Goal: Transaction & Acquisition: Register for event/course

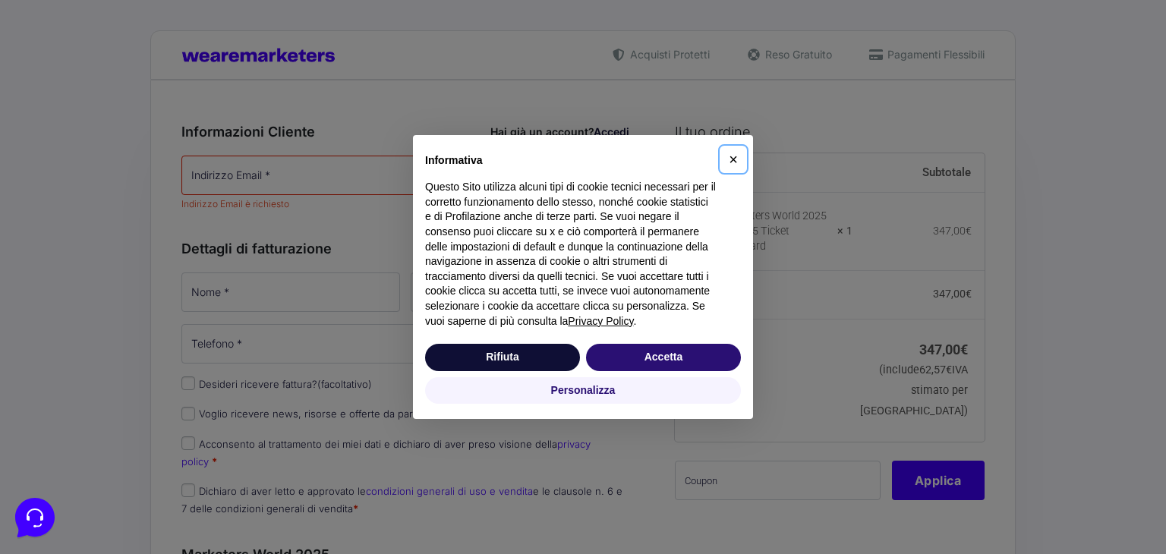
click at [736, 156] on span "×" at bounding box center [733, 159] width 9 height 17
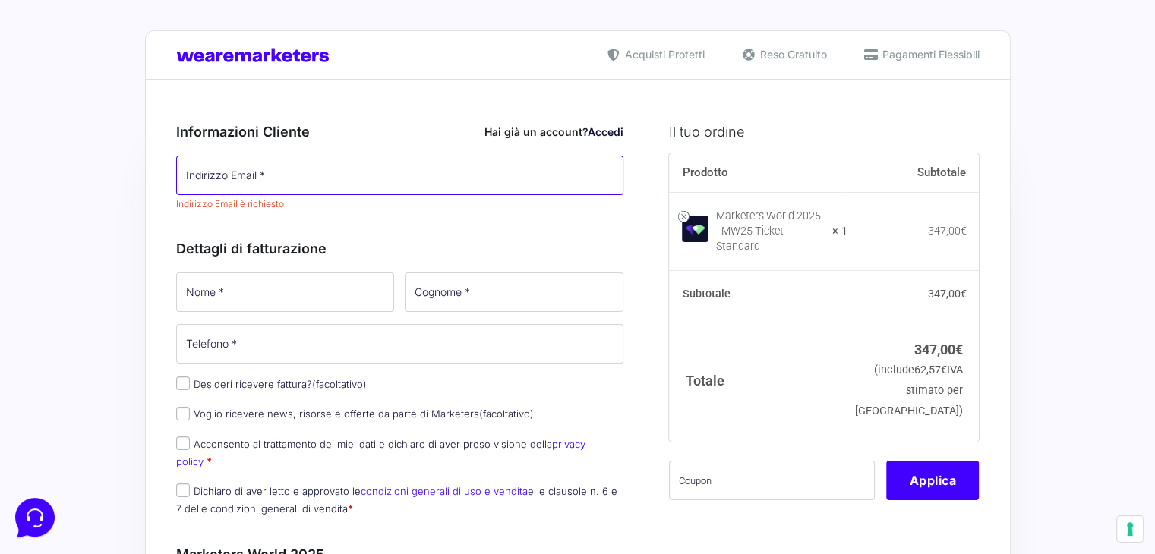
click at [347, 175] on input "Indirizzo Email *" at bounding box center [400, 175] width 448 height 39
type input "[EMAIL_ADDRESS][DOMAIN_NAME]"
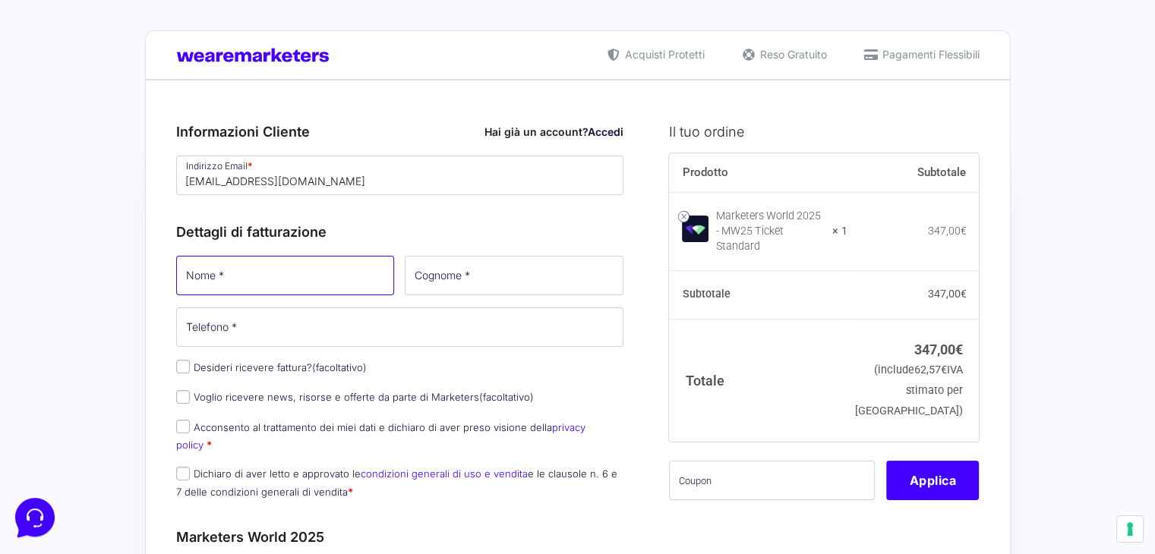
click at [327, 301] on div "Nome * Cognome * Telefono * Desideri ricevere fattura? (facoltativo) Ragione So…" at bounding box center [400, 382] width 459 height 257
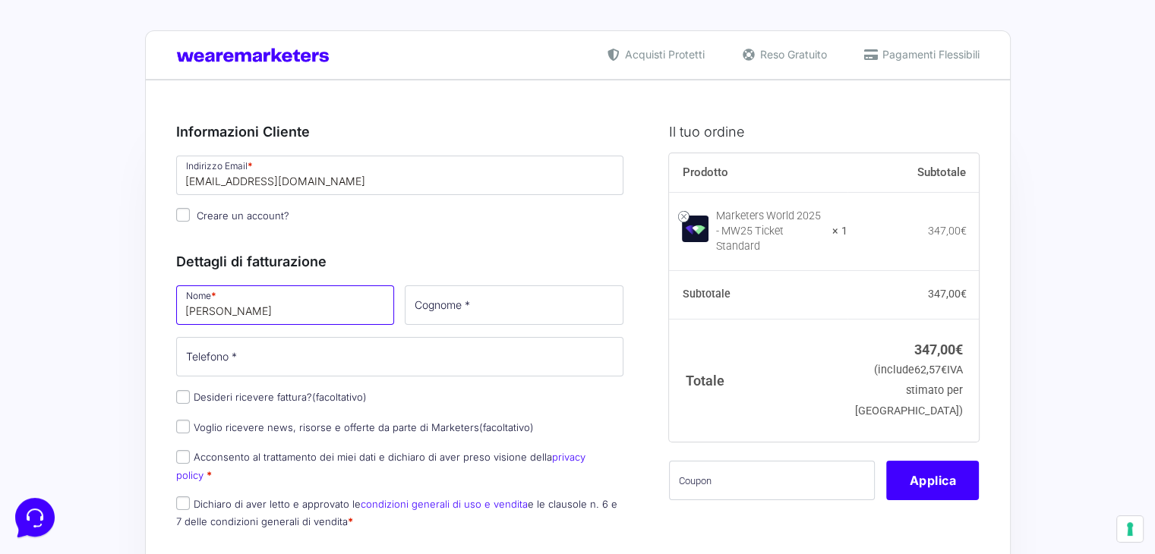
type input "[PERSON_NAME]"
type input "Angeli"
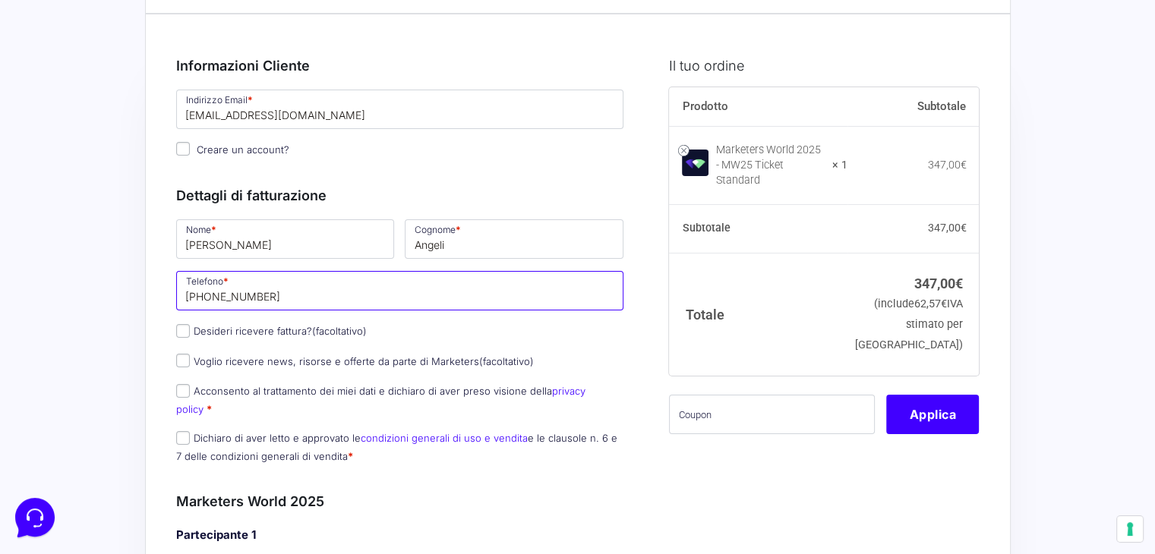
scroll to position [70, 0]
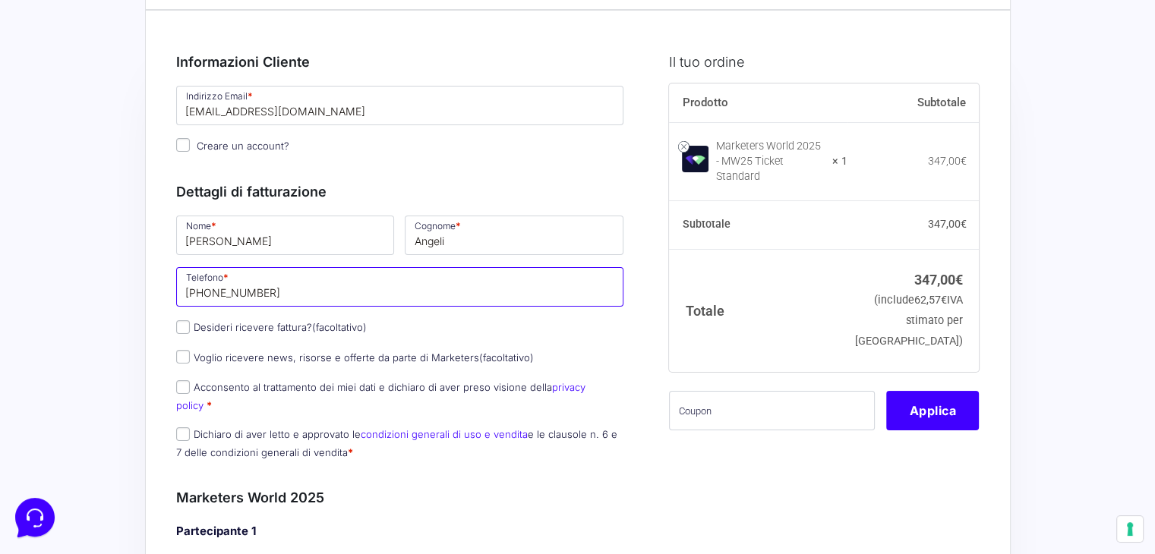
type input "[PHONE_NUMBER]"
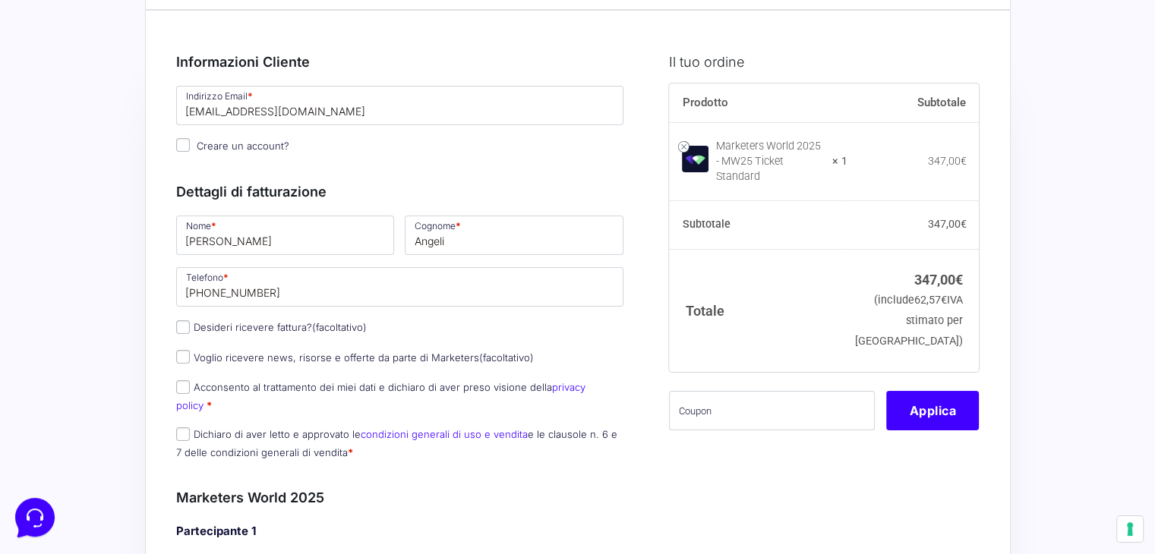
click at [266, 392] on label "Acconsento al trattamento dei miei dati e dichiaro di aver preso visione della …" at bounding box center [380, 396] width 409 height 30
click at [190, 392] on input "Acconsento al trattamento dei miei dati e dichiaro di aver preso visione della …" at bounding box center [183, 387] width 14 height 14
checkbox input "true"
click at [176, 428] on input "Dichiaro di aver letto e approvato le condizioni generali di uso e vendita e le…" at bounding box center [183, 435] width 14 height 14
checkbox input "true"
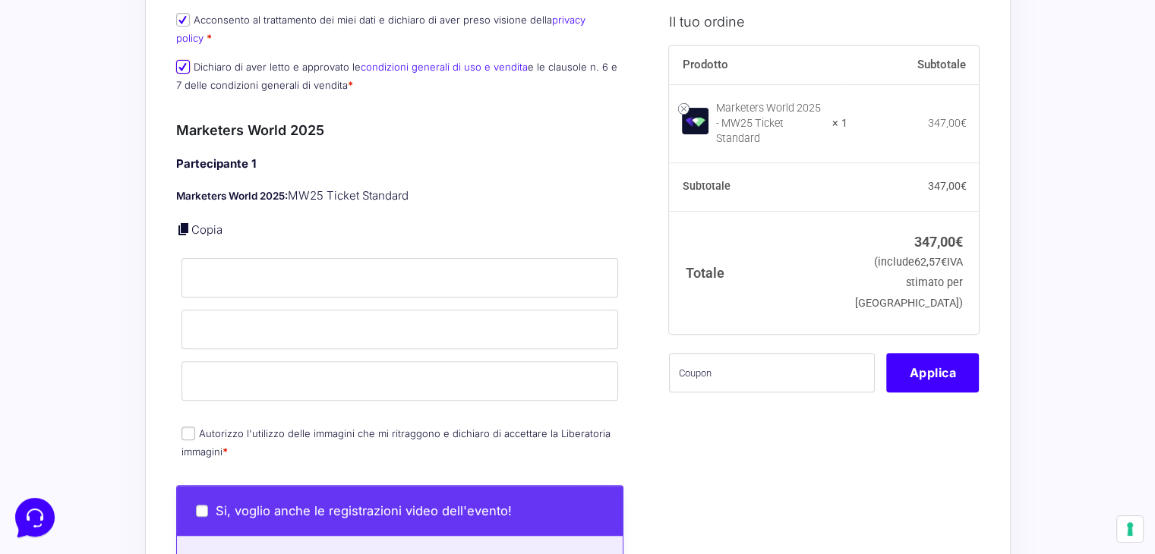
scroll to position [443, 0]
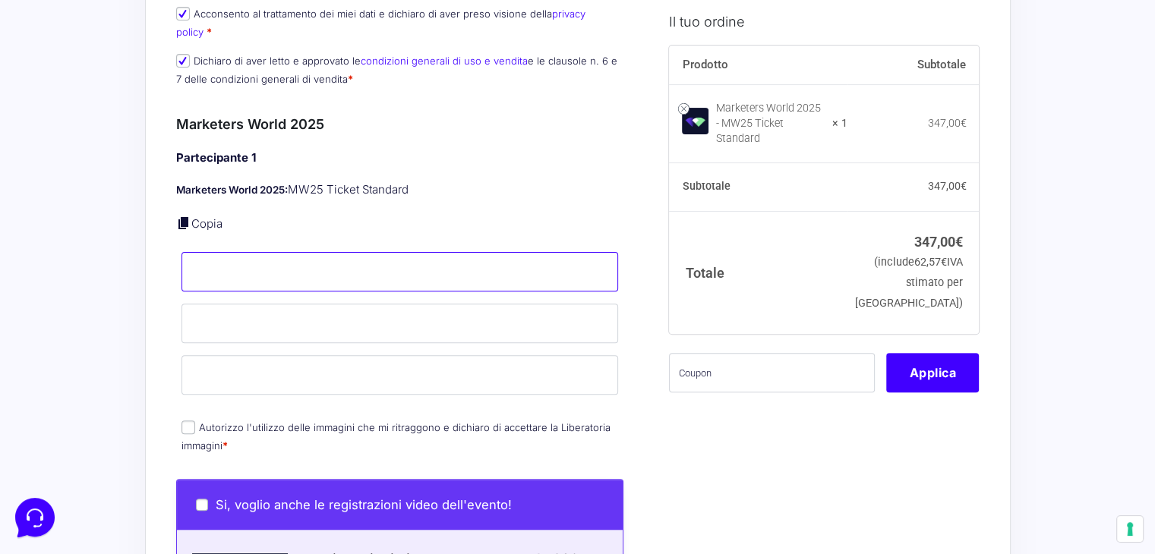
click at [209, 252] on input "Nome *" at bounding box center [399, 271] width 437 height 39
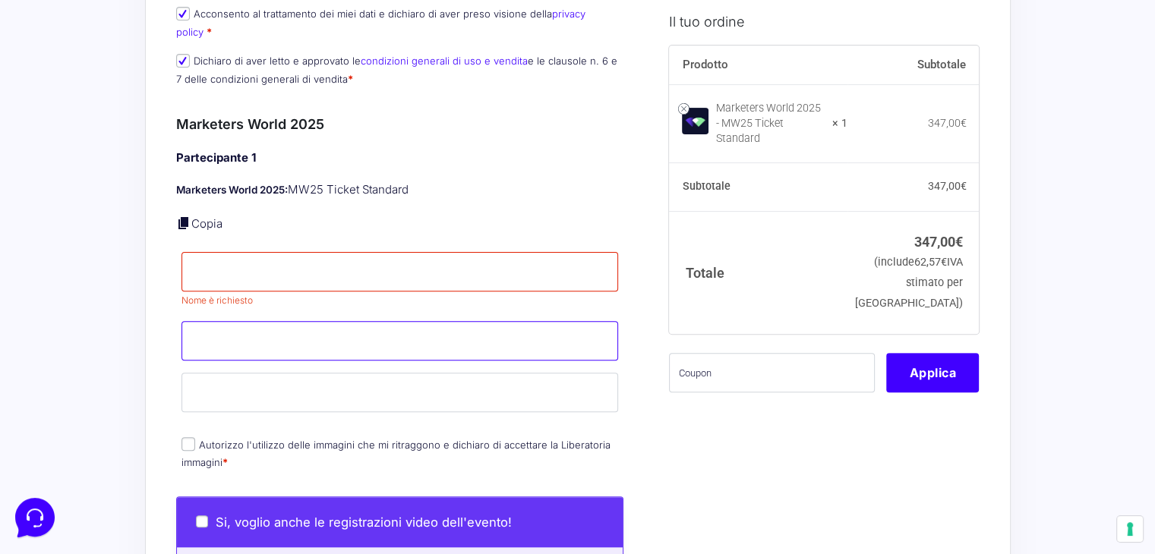
click at [214, 321] on input "Cognome *" at bounding box center [399, 340] width 437 height 39
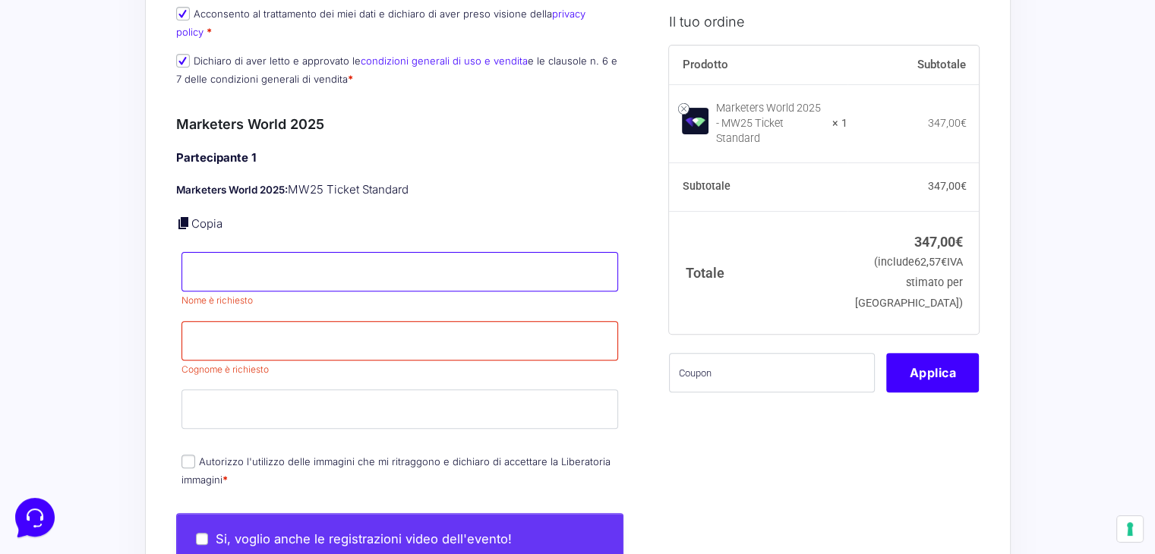
click at [217, 254] on input "Nome *" at bounding box center [399, 271] width 437 height 39
type input "[PERSON_NAME]"
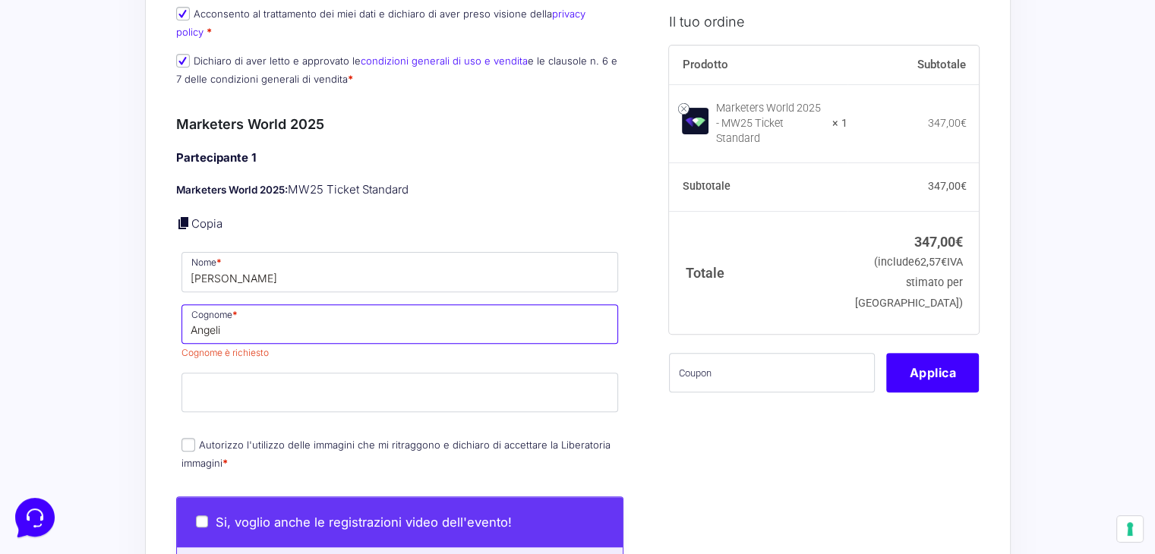
type input "Angeli"
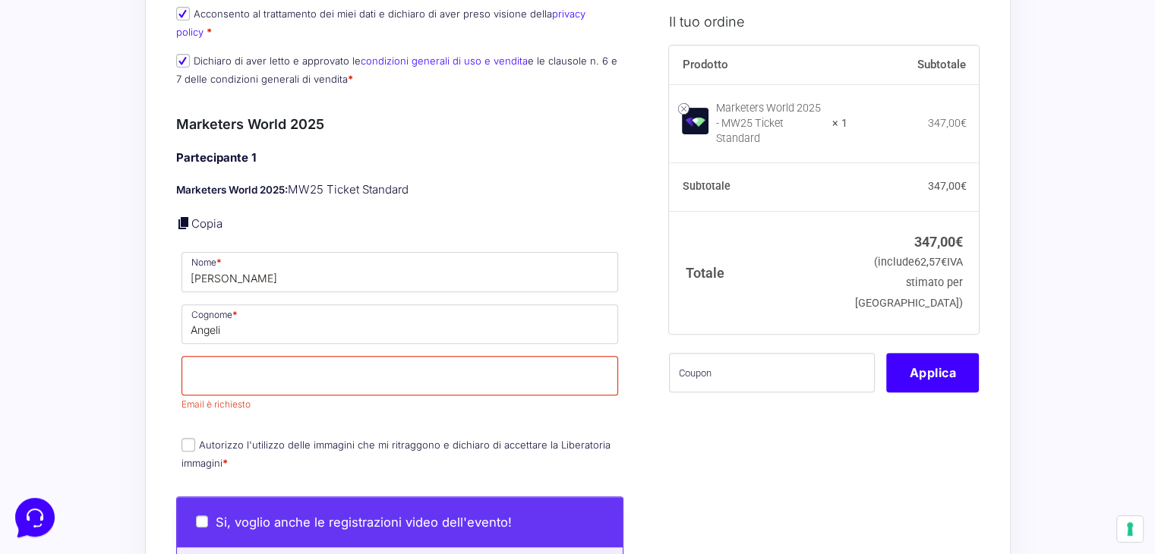
click at [735, 426] on div "Il tuo ordine Prodotto Subtotale Marketers World 2025 - MW25 Ticket Standard × …" at bounding box center [818, 538] width 321 height 1755
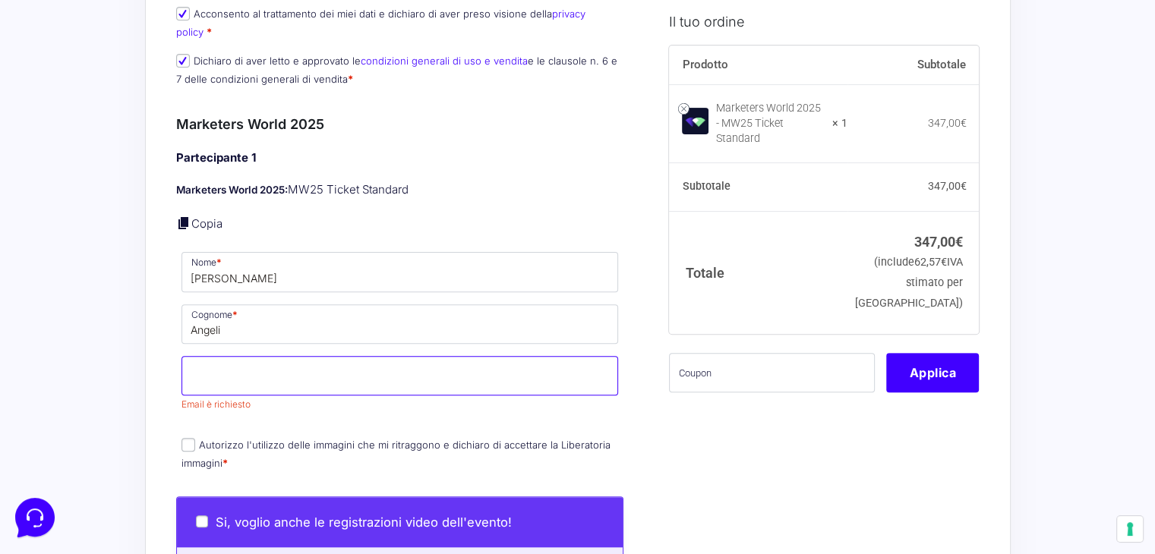
click at [390, 356] on input "Email *" at bounding box center [399, 375] width 437 height 39
type input "[EMAIL_ADDRESS][DOMAIN_NAME]"
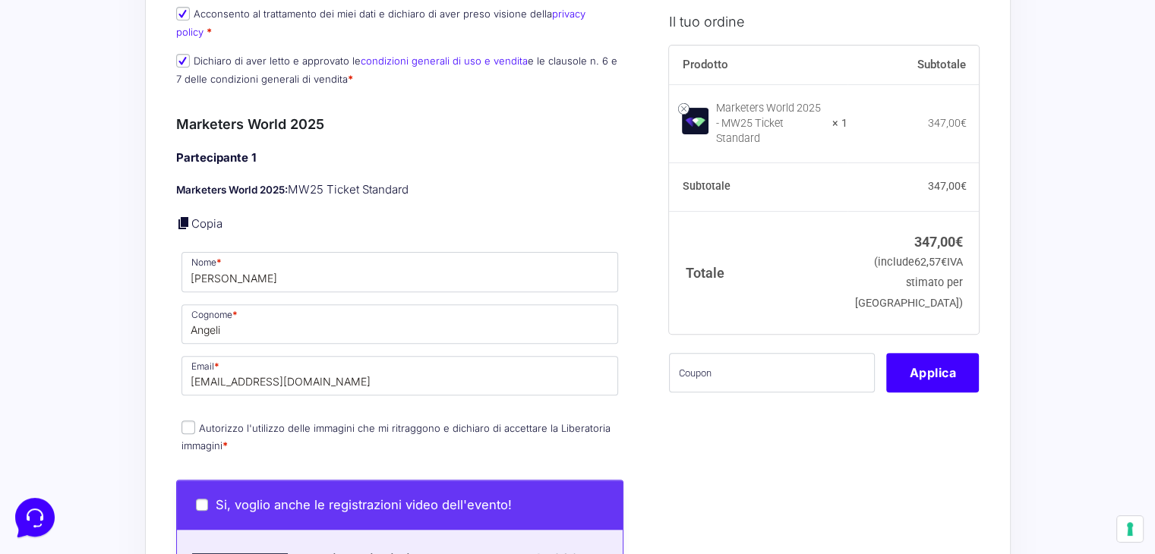
click at [188, 423] on label "Autorizzo l'utilizzo delle immagini che mi ritraggono e dichiaro di accettare l…" at bounding box center [395, 437] width 429 height 30
click at [188, 423] on input "Autorizzo l'utilizzo delle immagini che mi ritraggono e dichiaro di accettare l…" at bounding box center [188, 428] width 14 height 14
checkbox input "true"
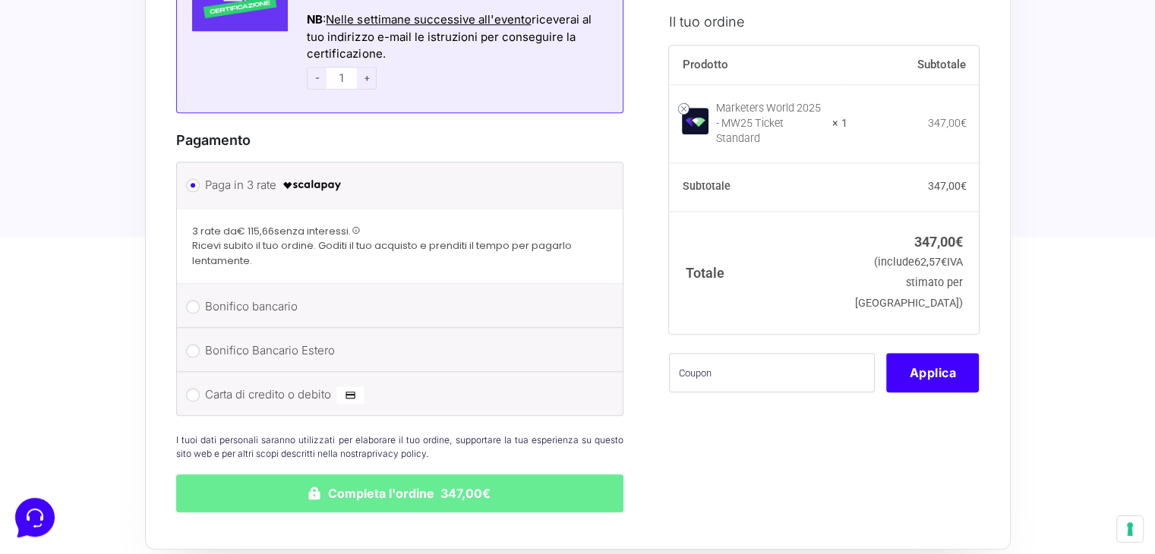
scroll to position [1324, 0]
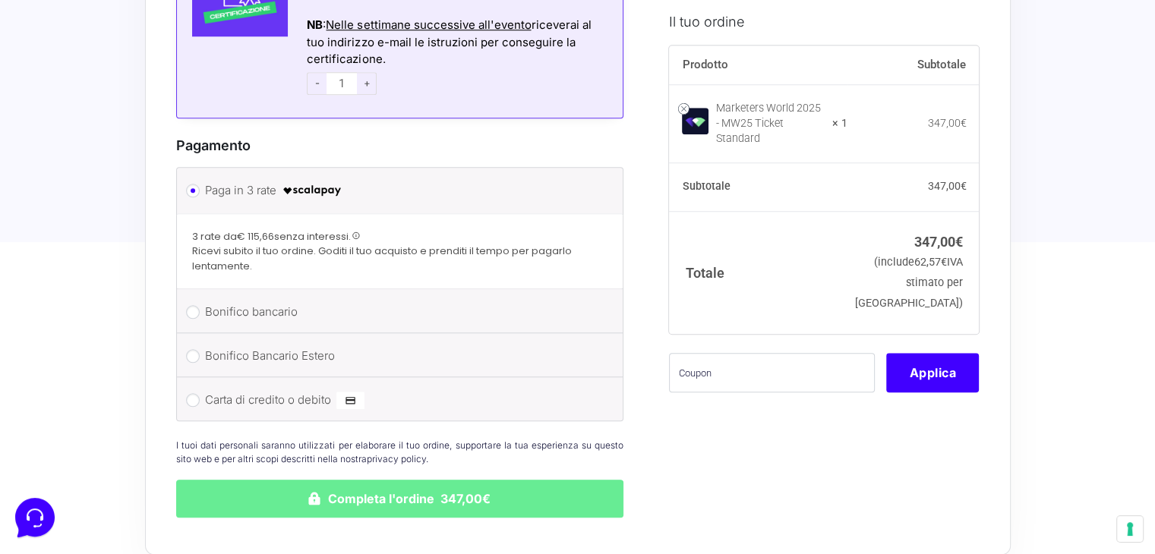
click at [291, 389] on label "Carta di credito o debito" at bounding box center [397, 400] width 385 height 23
click at [200, 393] on input "Carta di credito o debito" at bounding box center [193, 400] width 14 height 14
radio input "true"
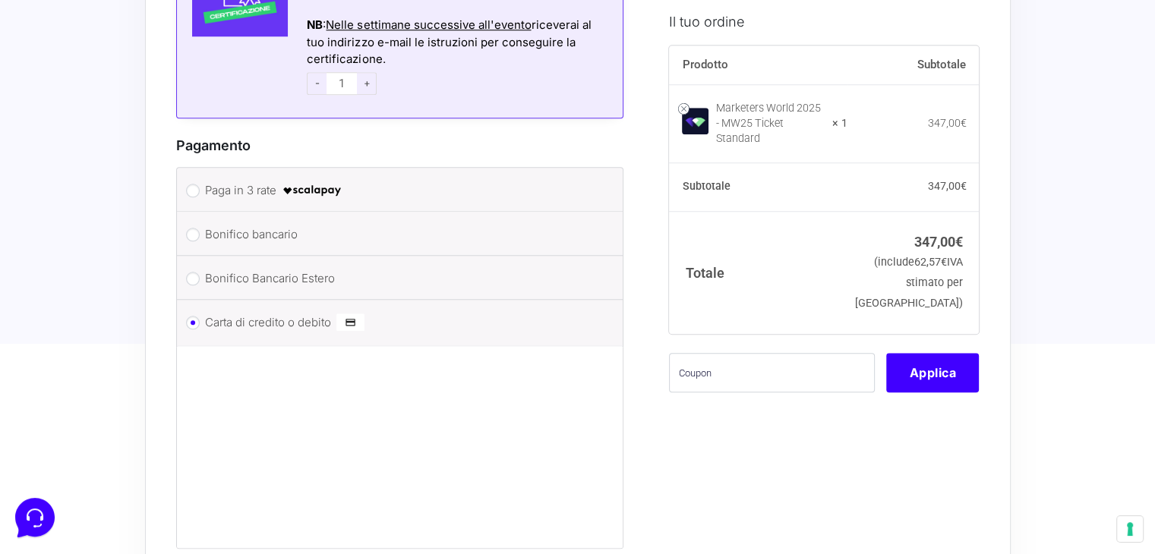
click at [273, 223] on label "Bonifico bancario" at bounding box center [397, 234] width 385 height 23
click at [200, 228] on input "Bonifico bancario" at bounding box center [193, 235] width 14 height 14
radio input "true"
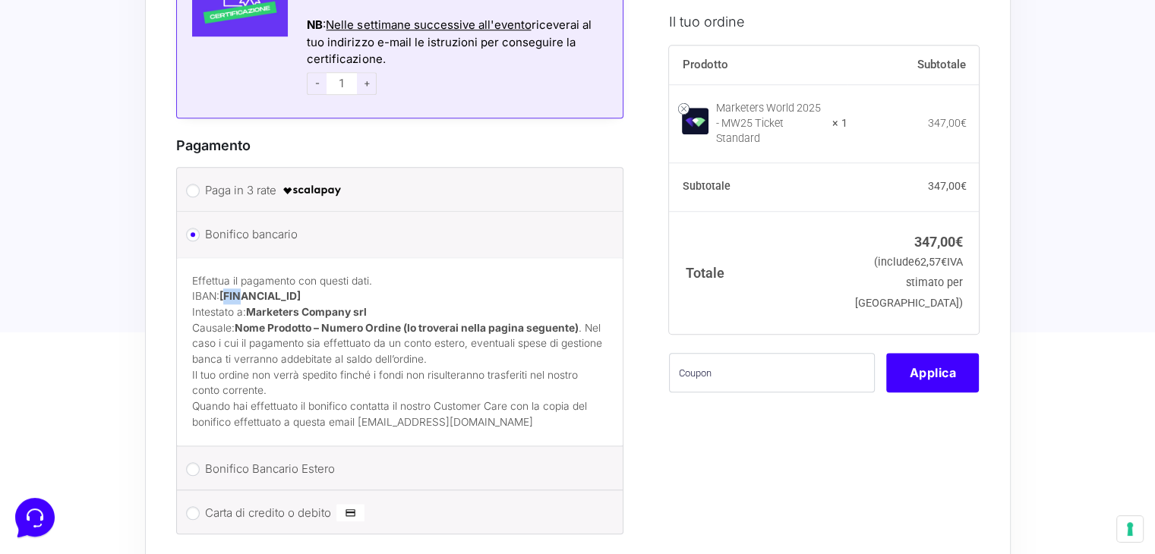
drag, startPoint x: 223, startPoint y: 272, endPoint x: 246, endPoint y: 268, distance: 23.1
click at [246, 273] on p "Effettua il pagamento con questi dati. IBAN: [FINANCIAL_ID] Intestato a: Market…" at bounding box center [400, 320] width 416 height 94
drag, startPoint x: 400, startPoint y: 277, endPoint x: 221, endPoint y: 272, distance: 179.3
click at [221, 273] on p "Effettua il pagamento con questi dati. IBAN: [FINANCIAL_ID] Intestato a: Market…" at bounding box center [400, 320] width 416 height 94
copy strong "[FINANCIAL_ID]"
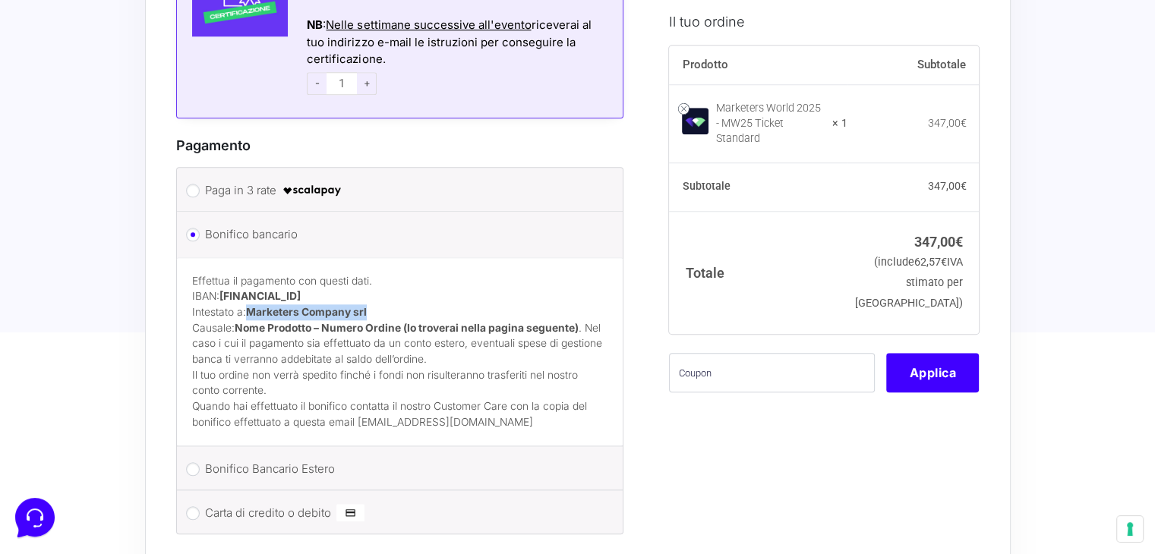
drag, startPoint x: 389, startPoint y: 291, endPoint x: 249, endPoint y: 286, distance: 139.8
click at [249, 286] on p "Effettua il pagamento con questi dati. IBAN: [FINANCIAL_ID] Intestato a: Market…" at bounding box center [400, 320] width 416 height 94
copy strong "Marketers Company srl"
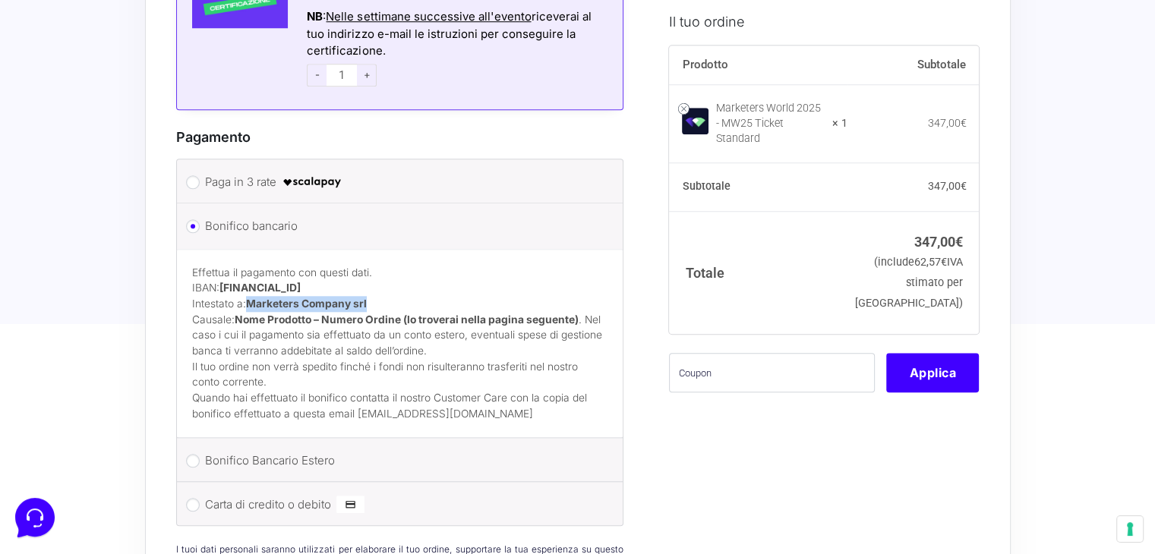
scroll to position [1330, 0]
click at [355, 317] on p "Effettua il pagamento con questi dati. IBAN: [FINANCIAL_ID] Intestato a: Market…" at bounding box center [400, 314] width 416 height 94
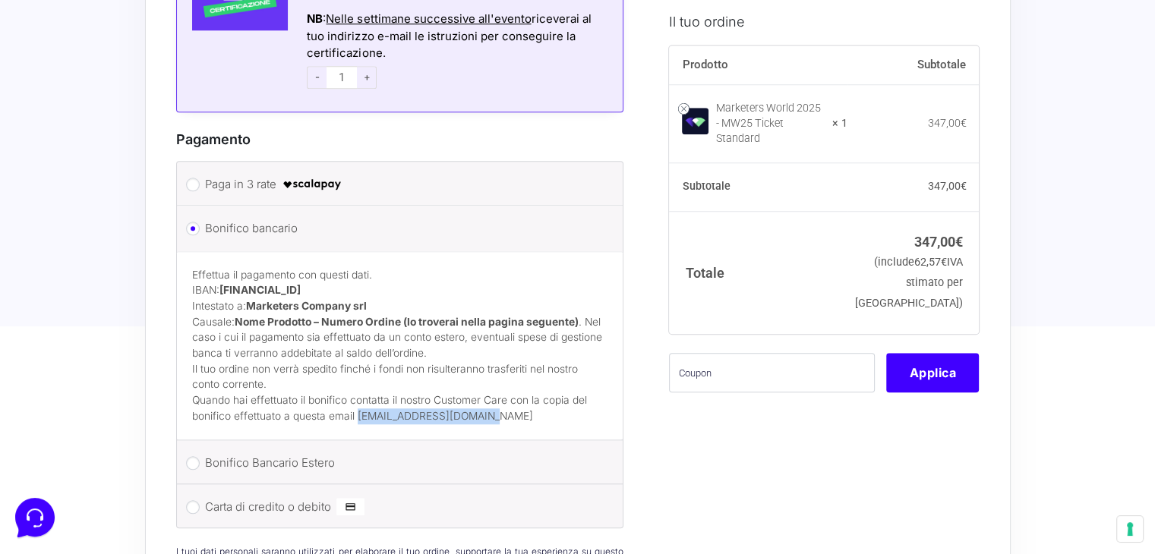
drag, startPoint x: 508, startPoint y: 393, endPoint x: 357, endPoint y: 408, distance: 151.9
click at [357, 408] on div "Effettua il pagamento con questi dati. IBAN: [FINANCIAL_ID] Intestato a: Market…" at bounding box center [400, 345] width 447 height 188
copy p "[EMAIL_ADDRESS][DOMAIN_NAME]"
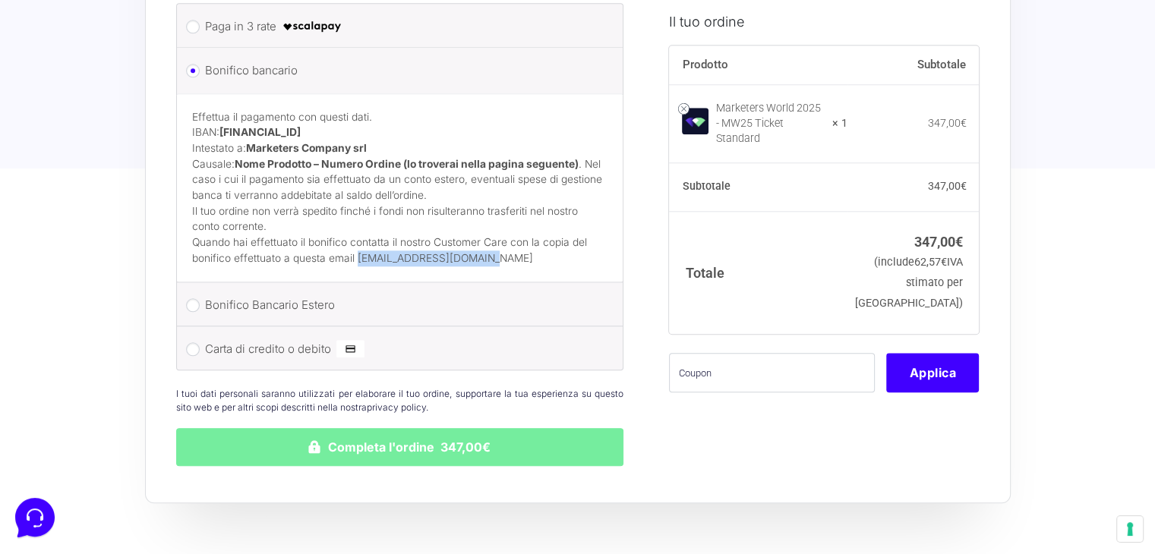
click at [455, 428] on button "Completa l'ordine 347,00€" at bounding box center [400, 447] width 448 height 38
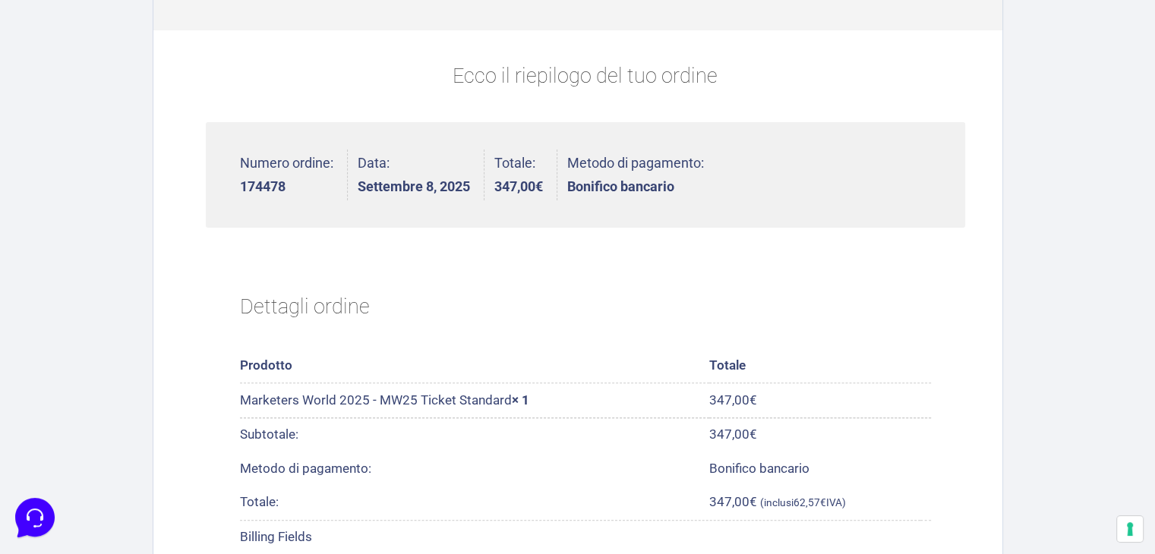
scroll to position [360, 0]
drag, startPoint x: 539, startPoint y: 399, endPoint x: 243, endPoint y: 405, distance: 296.2
click at [243, 405] on td "Marketers World 2025 - MW25 Ticket Standard × 1" at bounding box center [474, 399] width 469 height 34
copy td "Marketers World 2025 - MW25 Ticket Standard × 1"
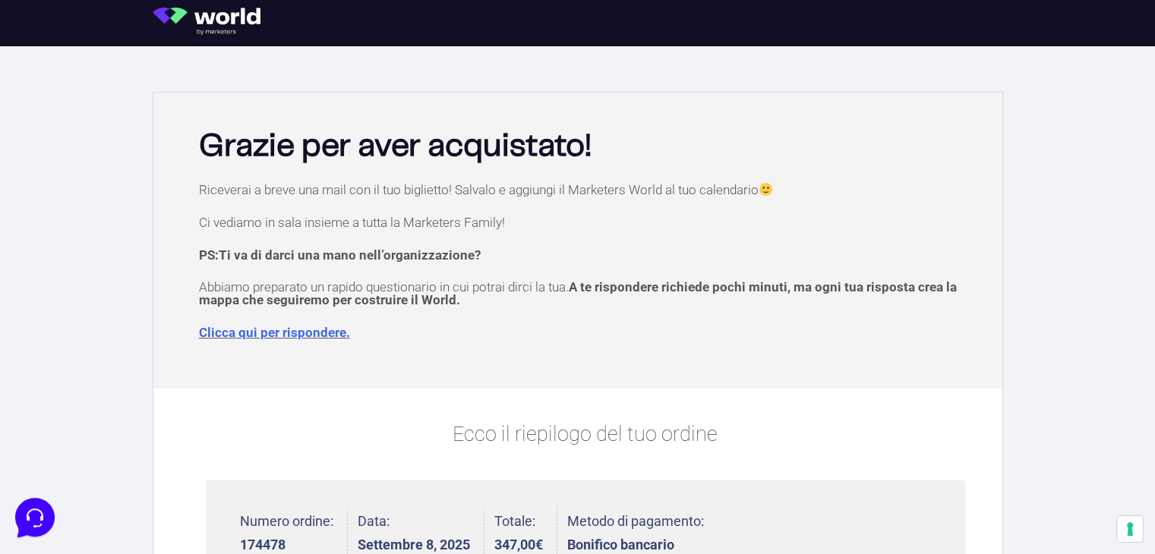
scroll to position [94, 0]
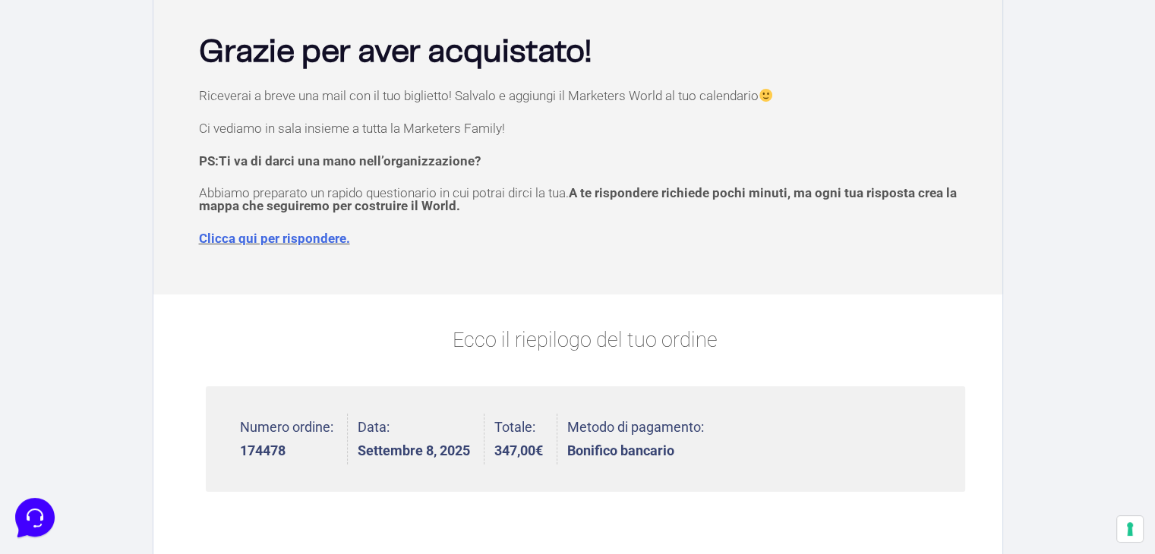
click at [258, 450] on strong "174478" at bounding box center [286, 451] width 93 height 14
copy strong "174478"
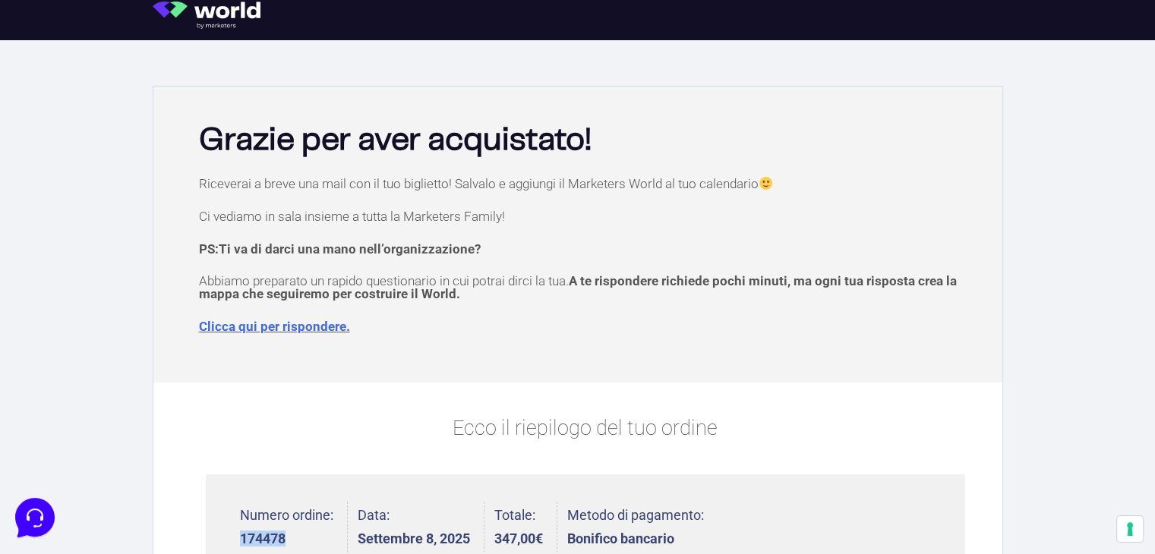
scroll to position [0, 0]
